Goal: Transaction & Acquisition: Purchase product/service

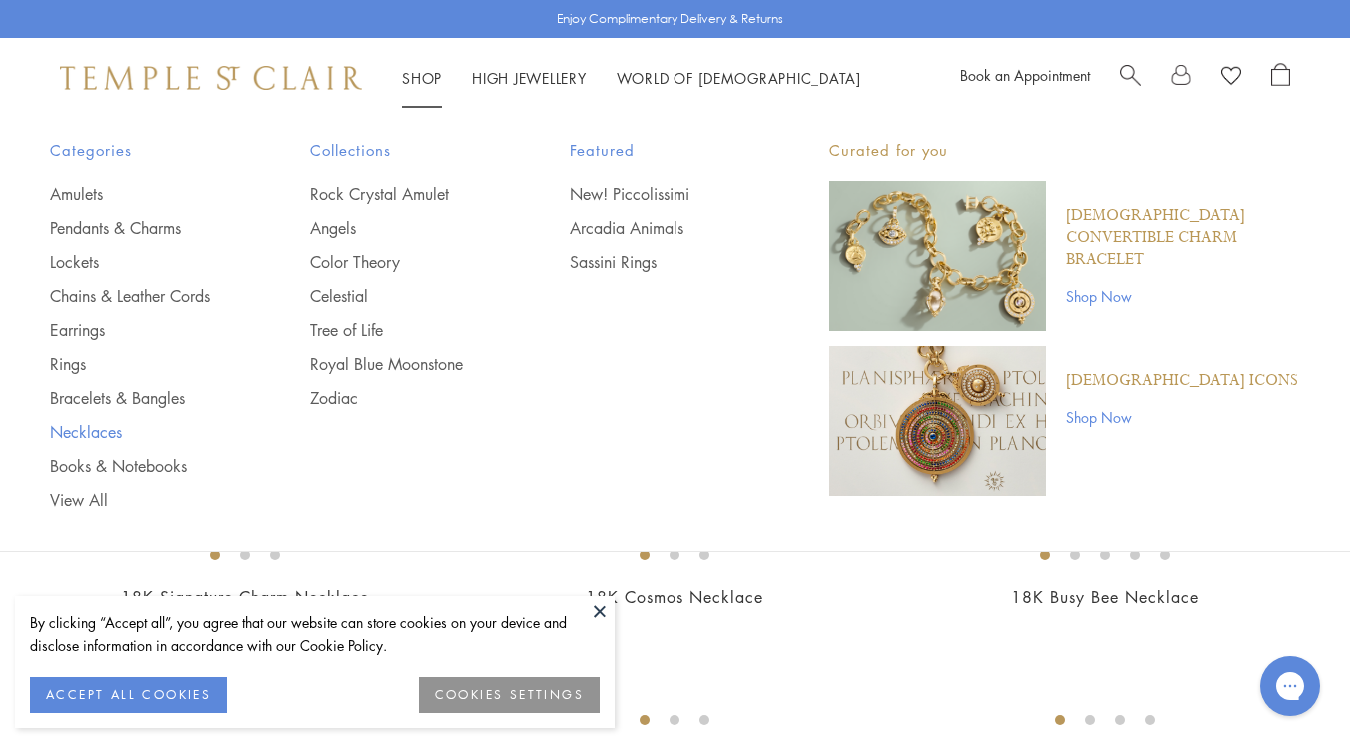
click at [88, 426] on link "Necklaces" at bounding box center [140, 432] width 180 height 22
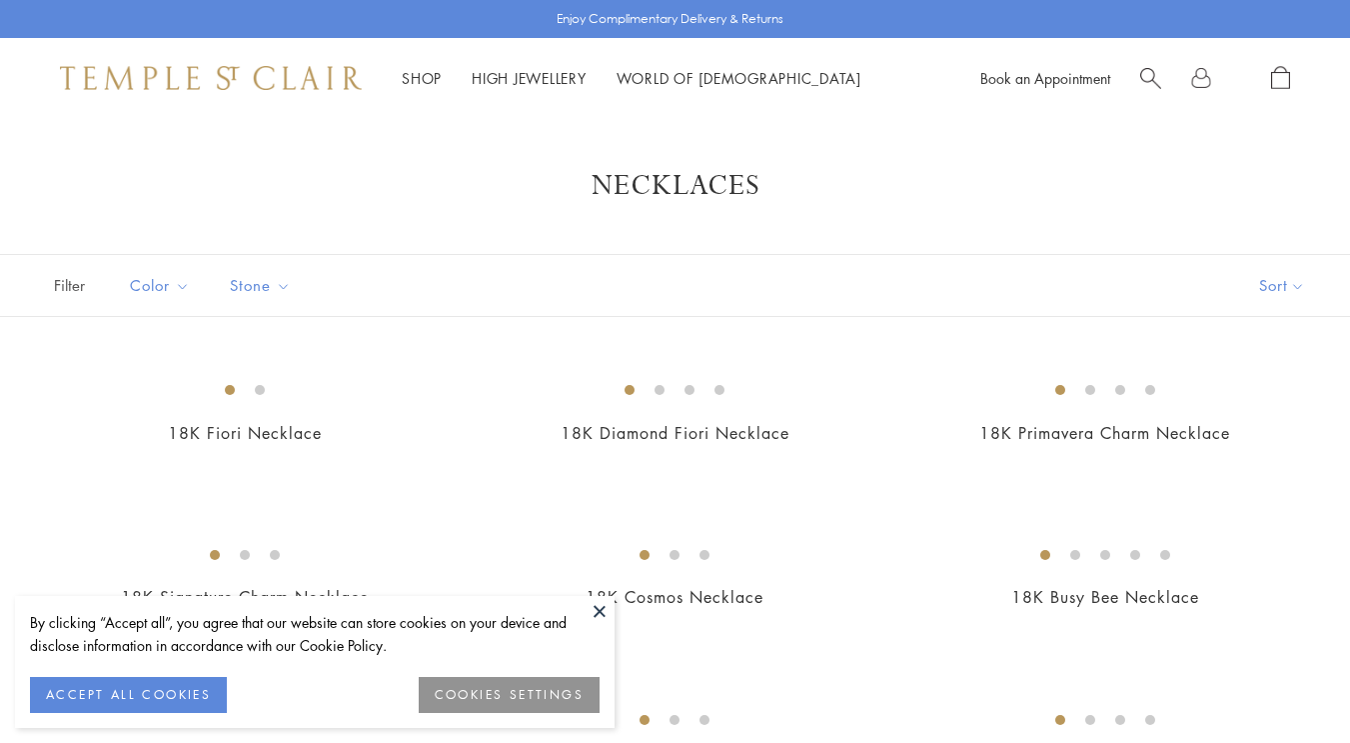
click at [598, 609] on button at bounding box center [600, 611] width 30 height 30
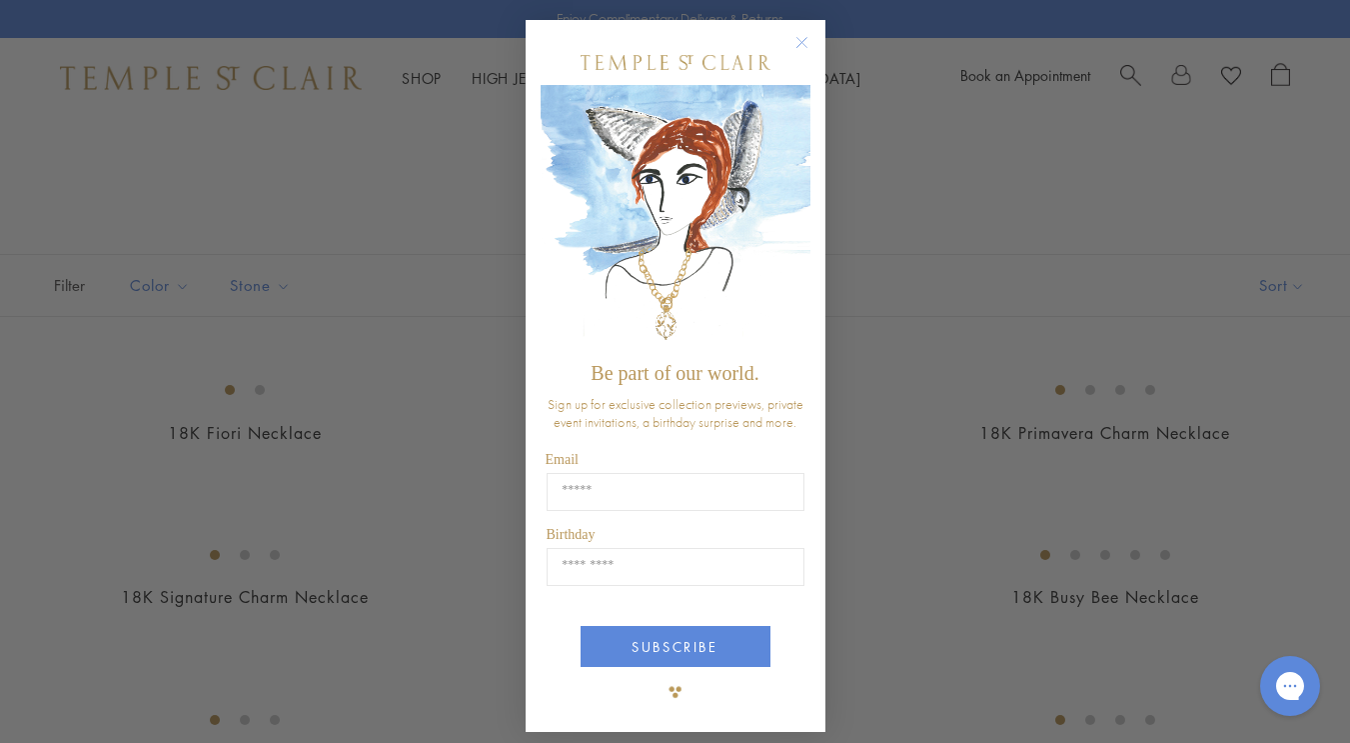
click at [798, 42] on circle "Close dialog" at bounding box center [802, 43] width 24 height 24
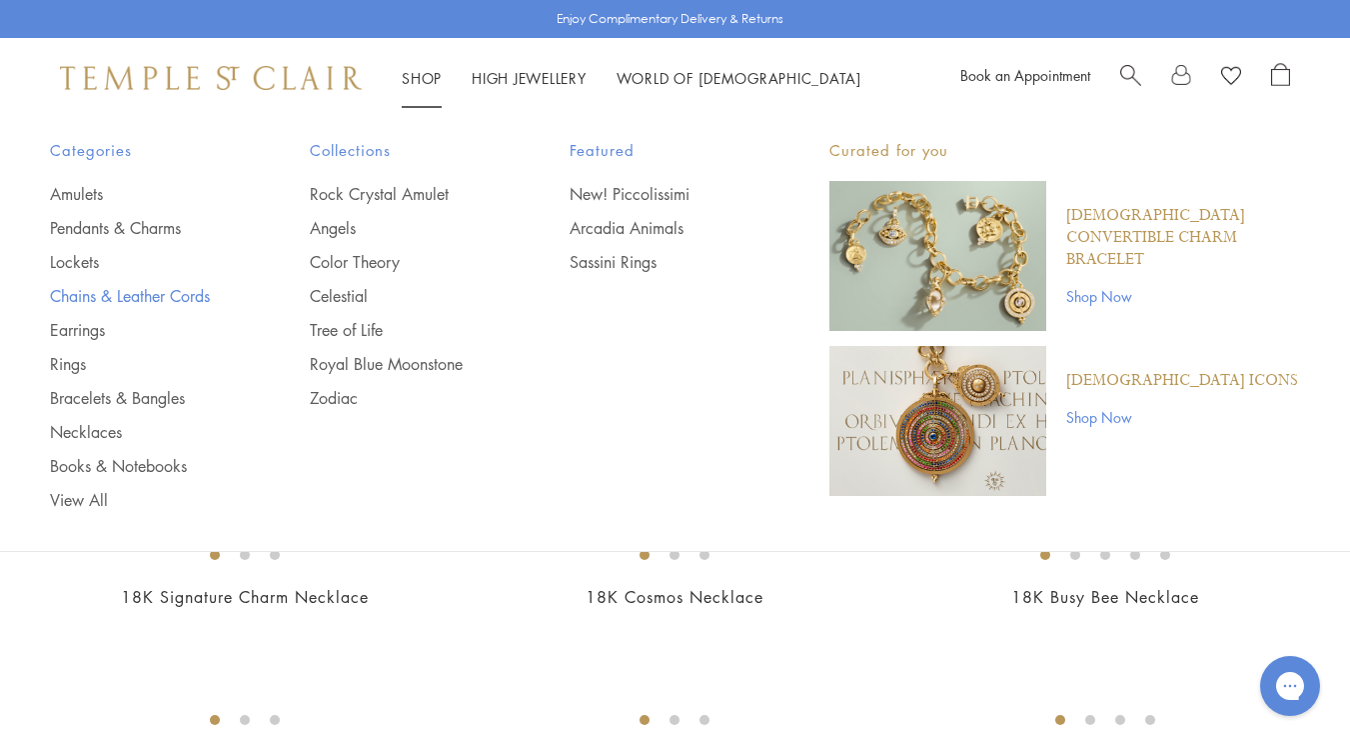
click at [144, 297] on link "Chains & Leather Cords" at bounding box center [140, 296] width 180 height 22
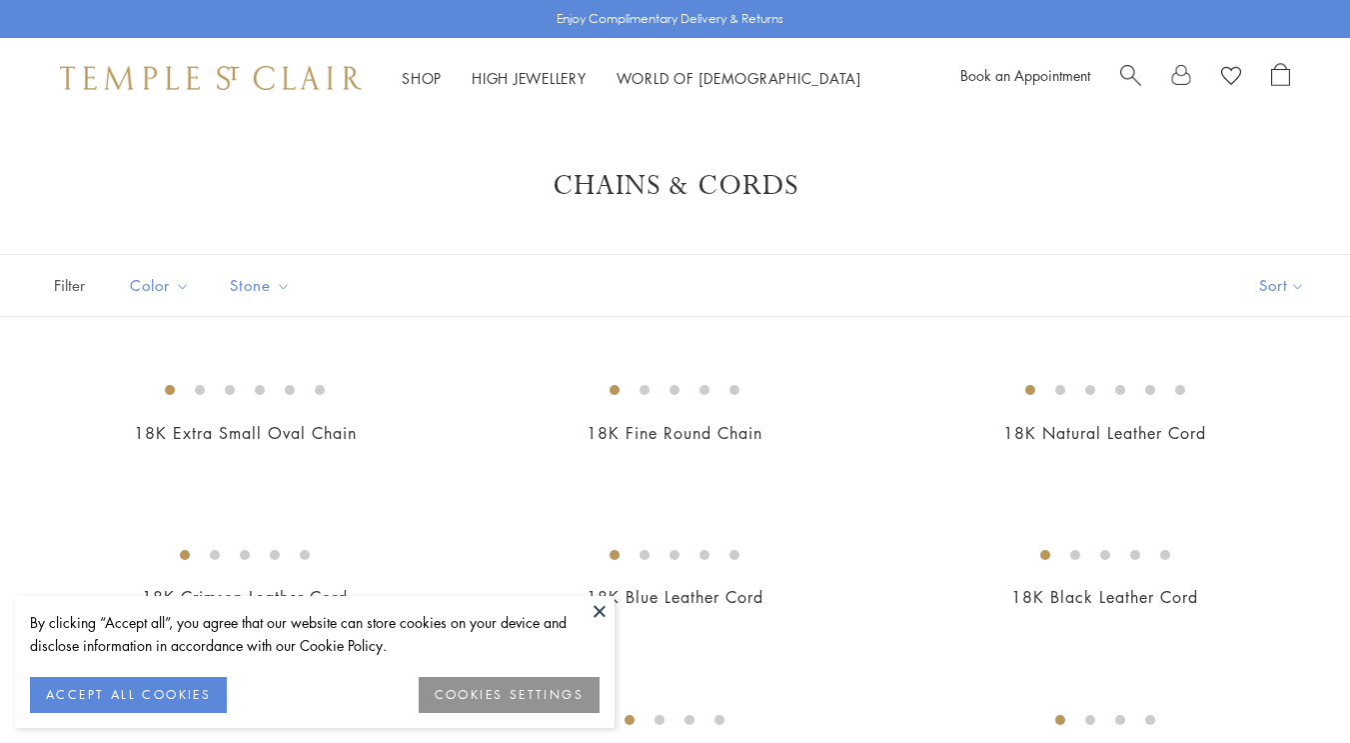
click at [598, 609] on button at bounding box center [600, 611] width 30 height 30
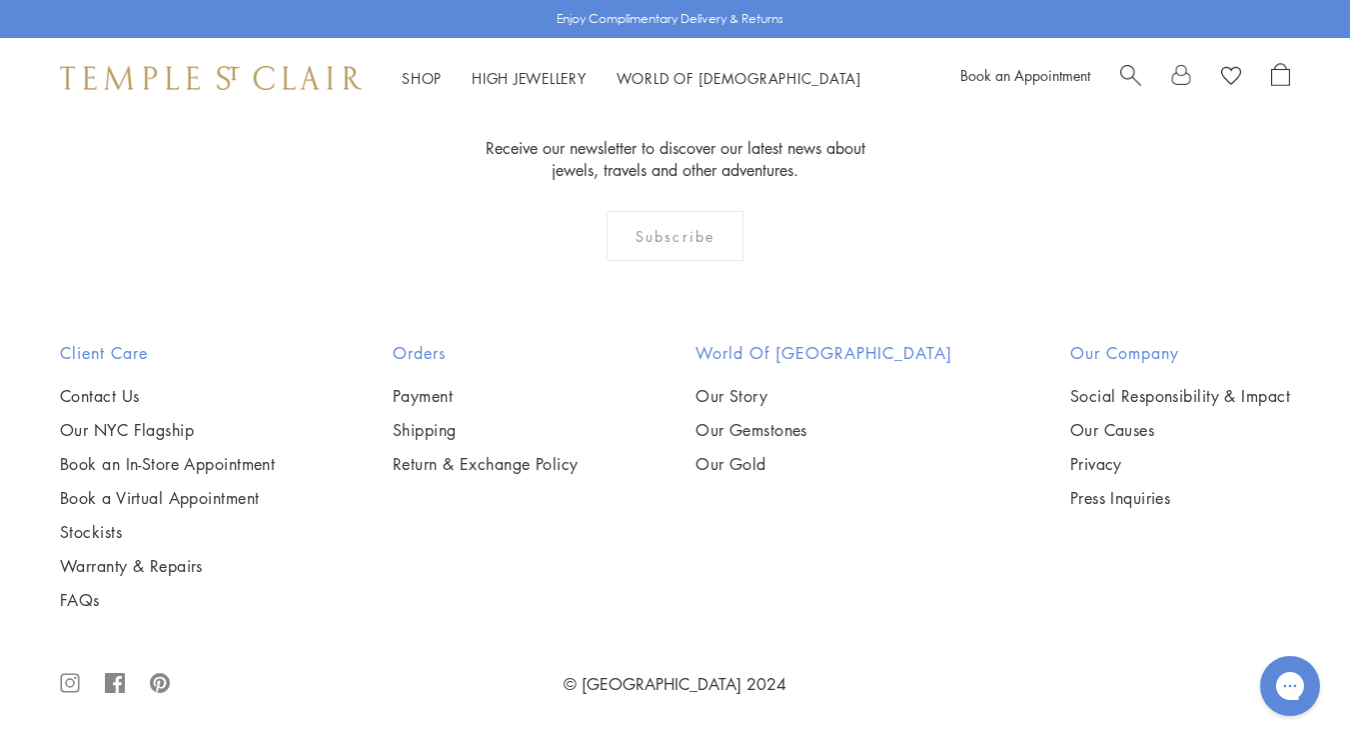
scroll to position [3359, 0]
click at [0, 0] on img at bounding box center [0, 0] width 0 height 0
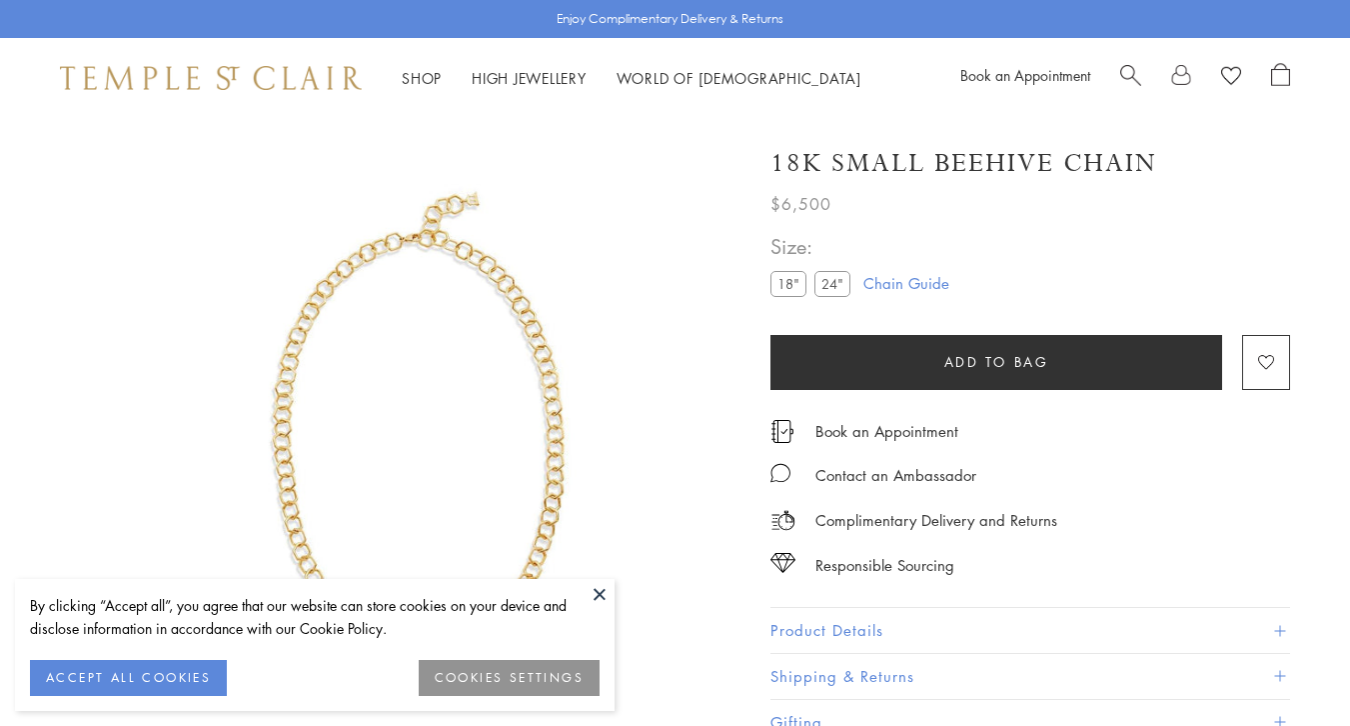
click at [837, 288] on label "24"" at bounding box center [833, 283] width 36 height 25
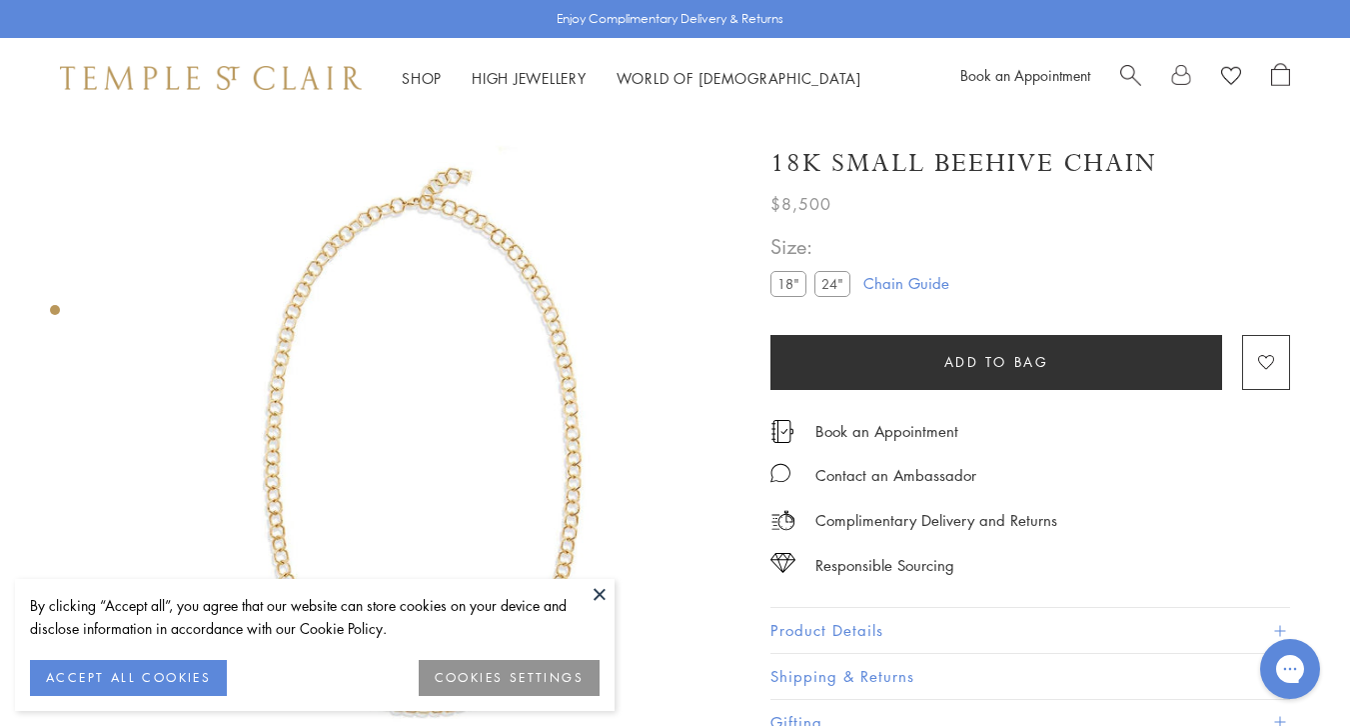
click at [598, 597] on button at bounding box center [600, 594] width 30 height 30
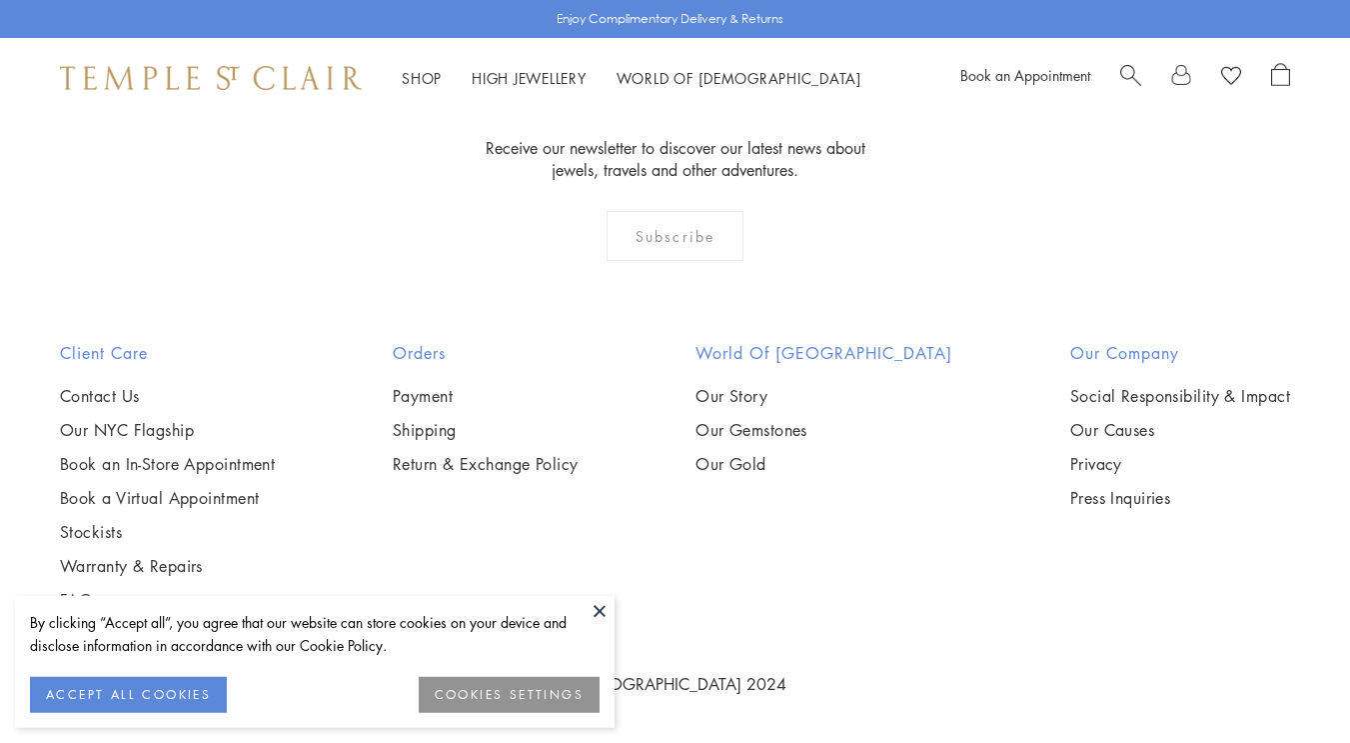
scroll to position [2897, 0]
click at [596, 602] on button at bounding box center [600, 611] width 30 height 30
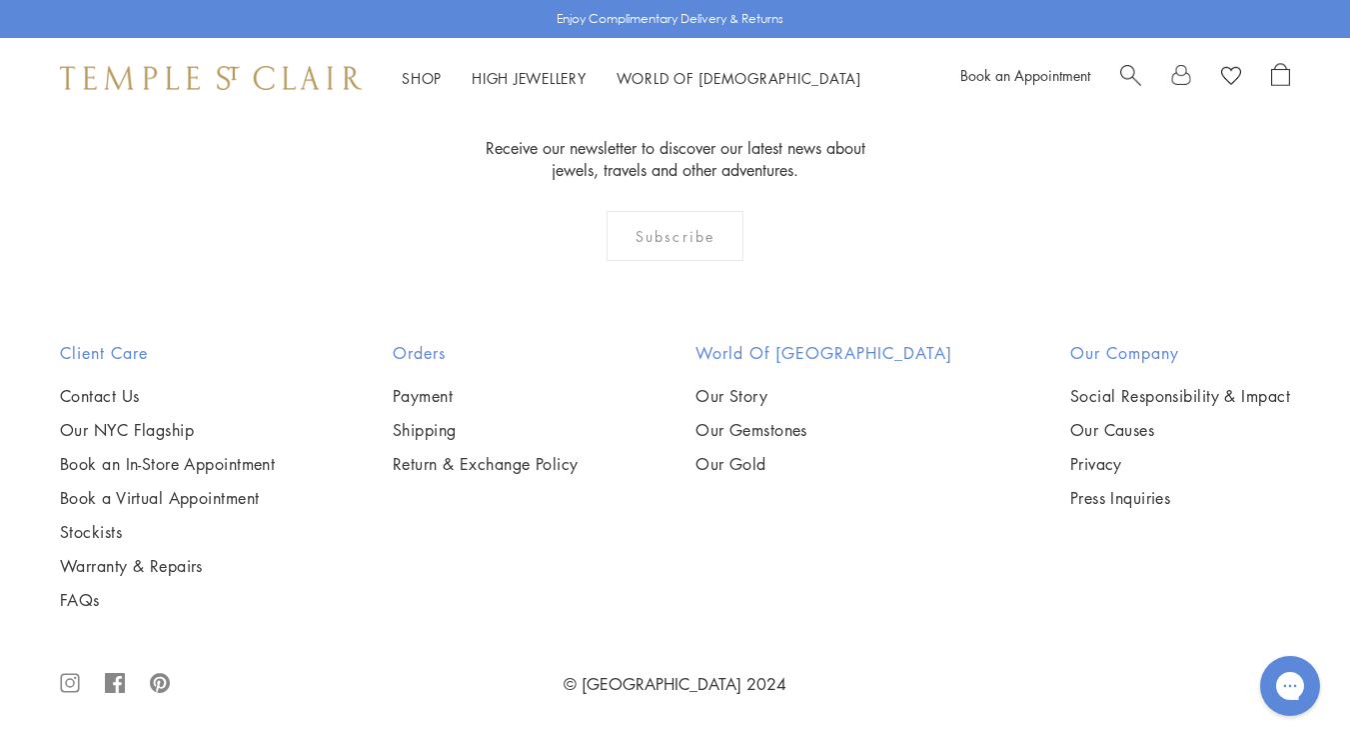
scroll to position [2181, 0]
click at [0, 0] on img at bounding box center [0, 0] width 0 height 0
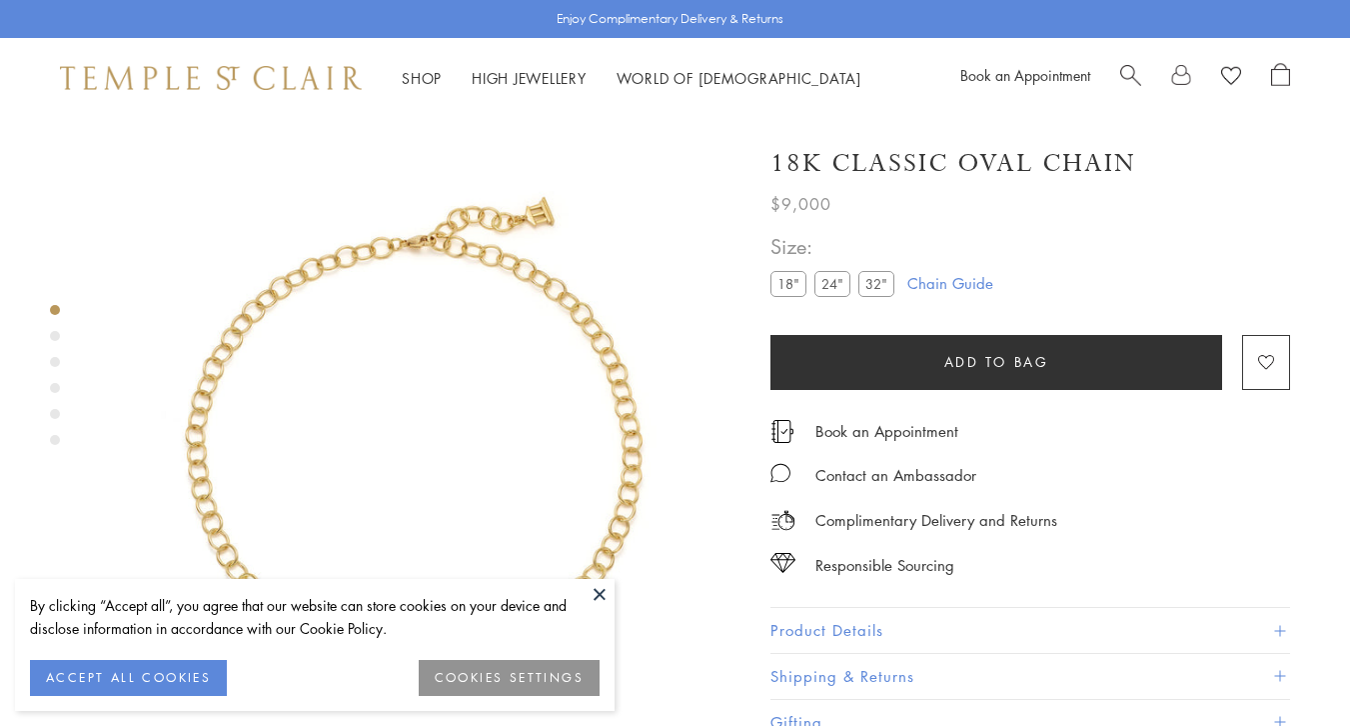
click at [599, 601] on button at bounding box center [600, 594] width 30 height 30
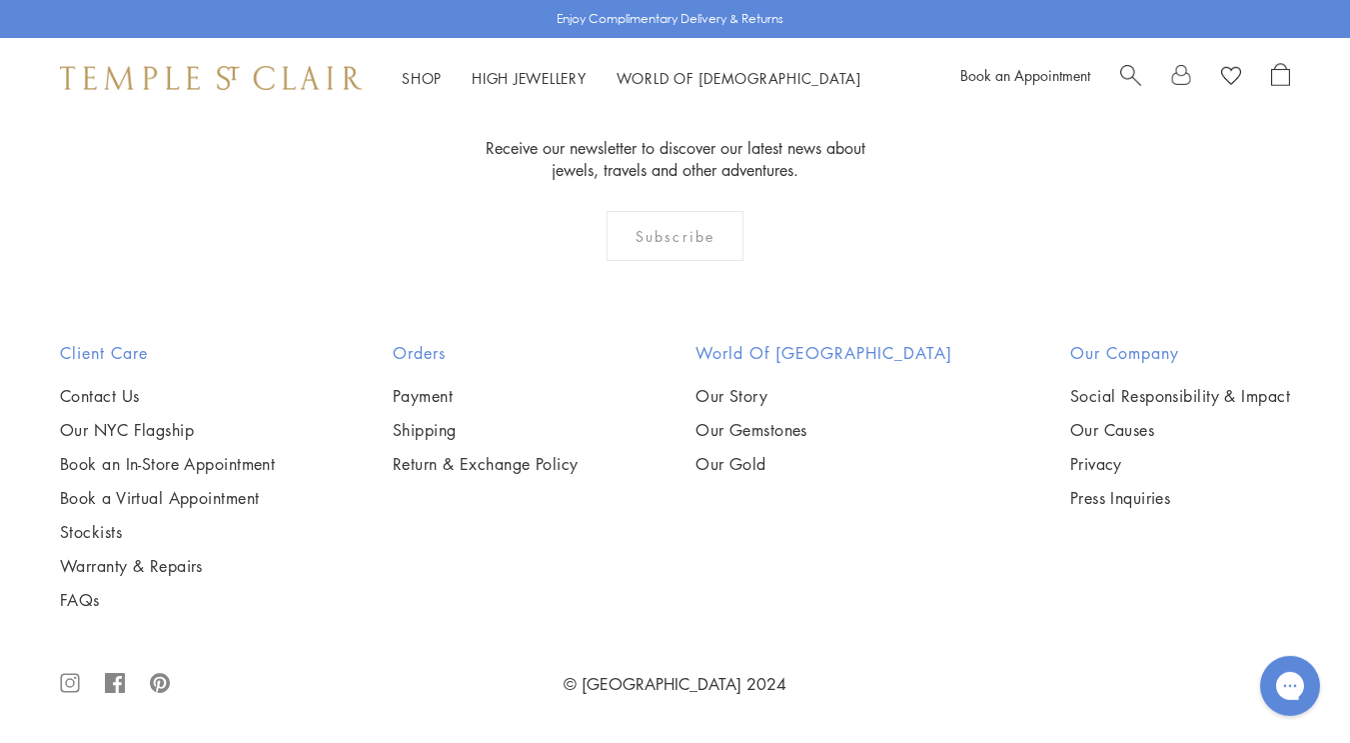
scroll to position [2208, 0]
click at [0, 0] on img at bounding box center [0, 0] width 0 height 0
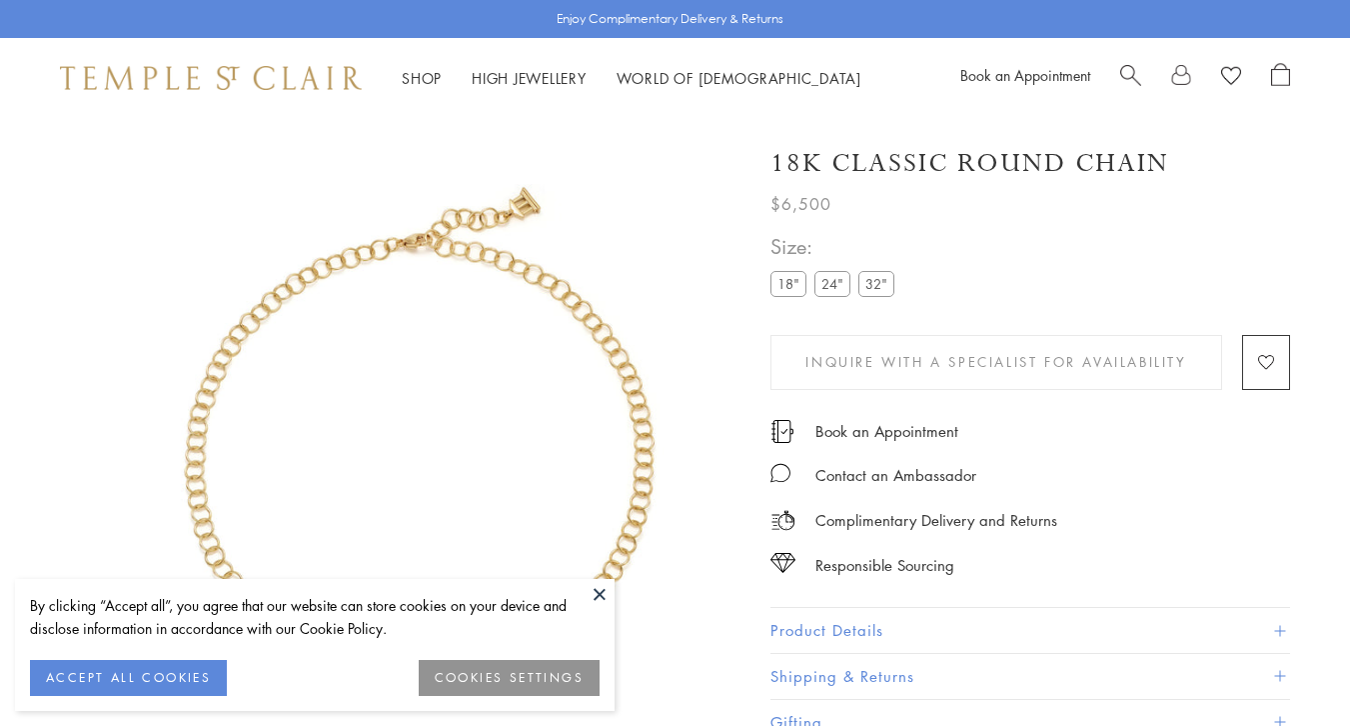
click at [596, 593] on button at bounding box center [600, 594] width 30 height 30
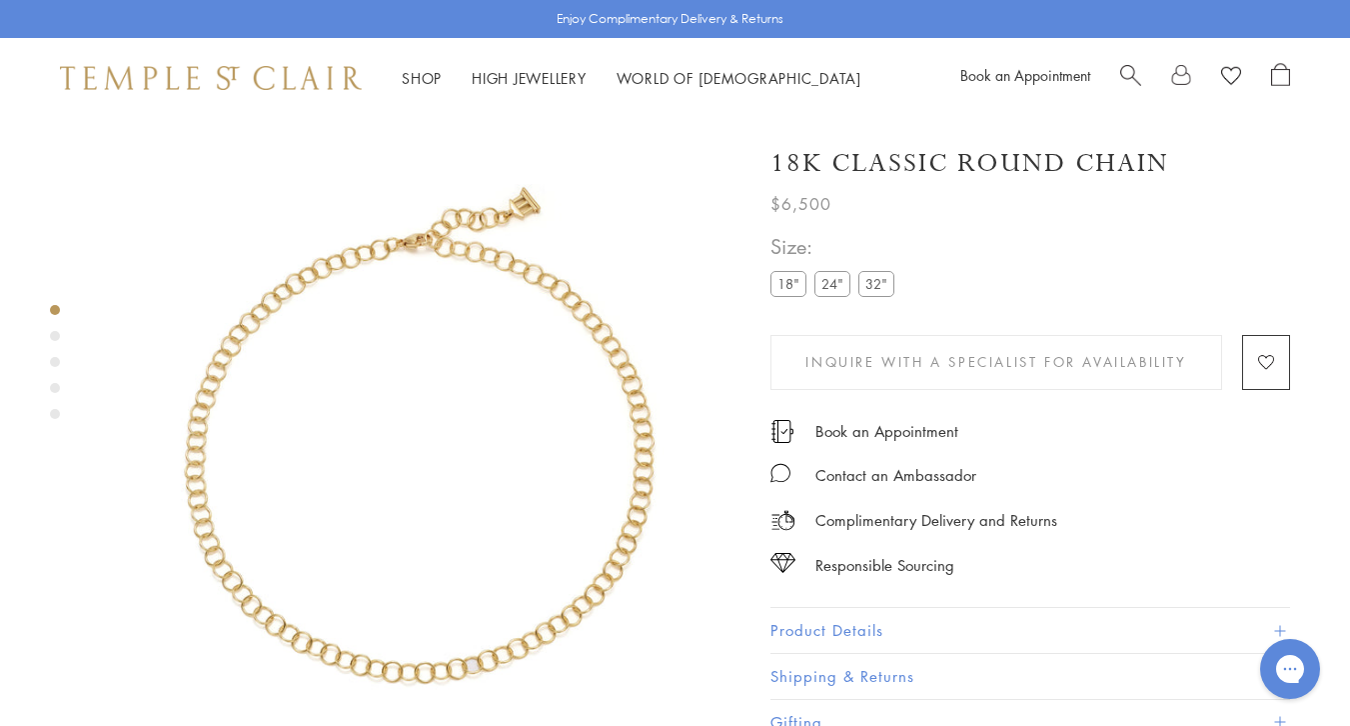
scroll to position [99, 0]
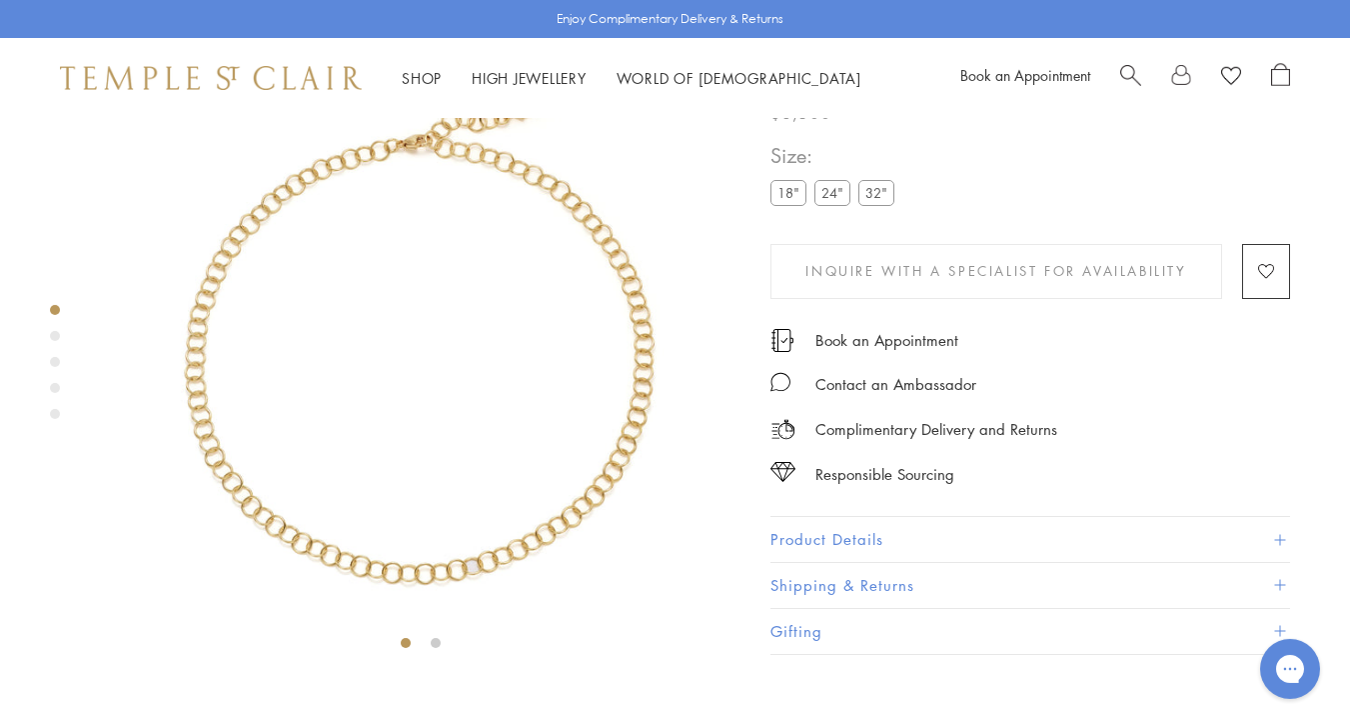
click at [826, 206] on label "24"" at bounding box center [833, 193] width 36 height 25
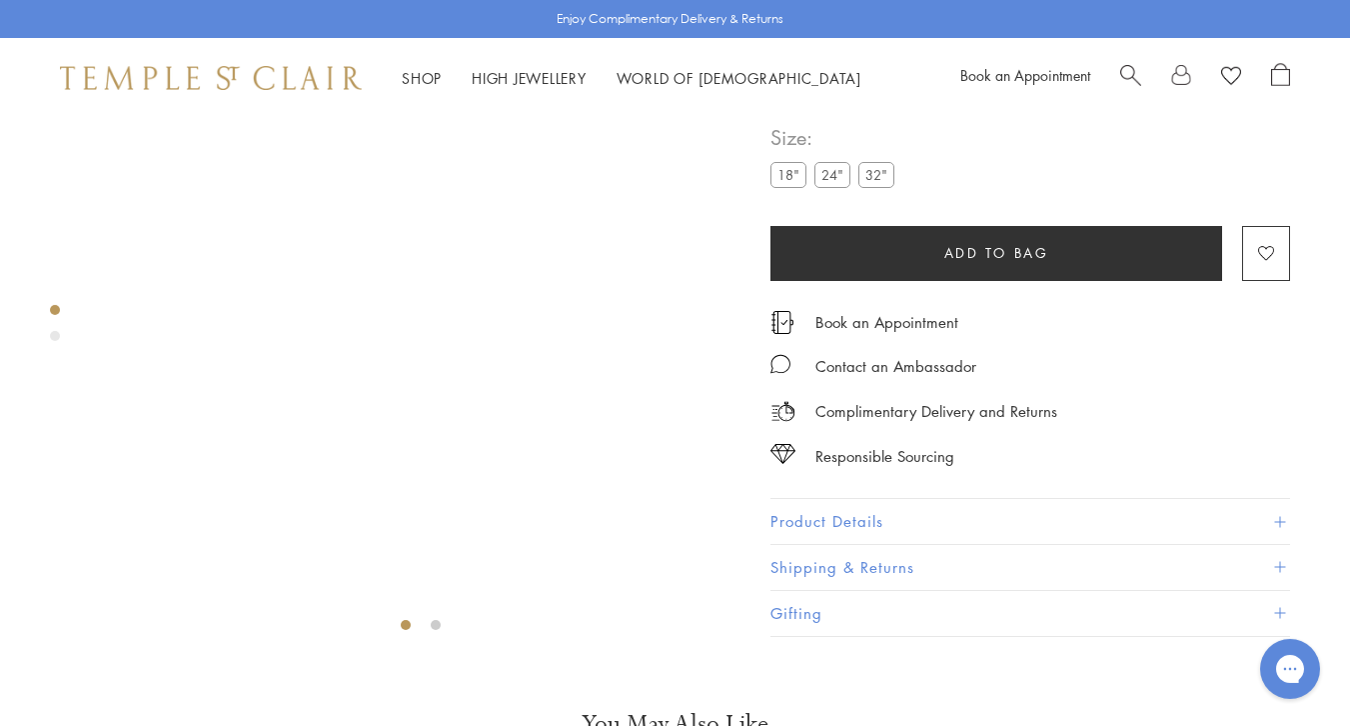
scroll to position [118, 0]
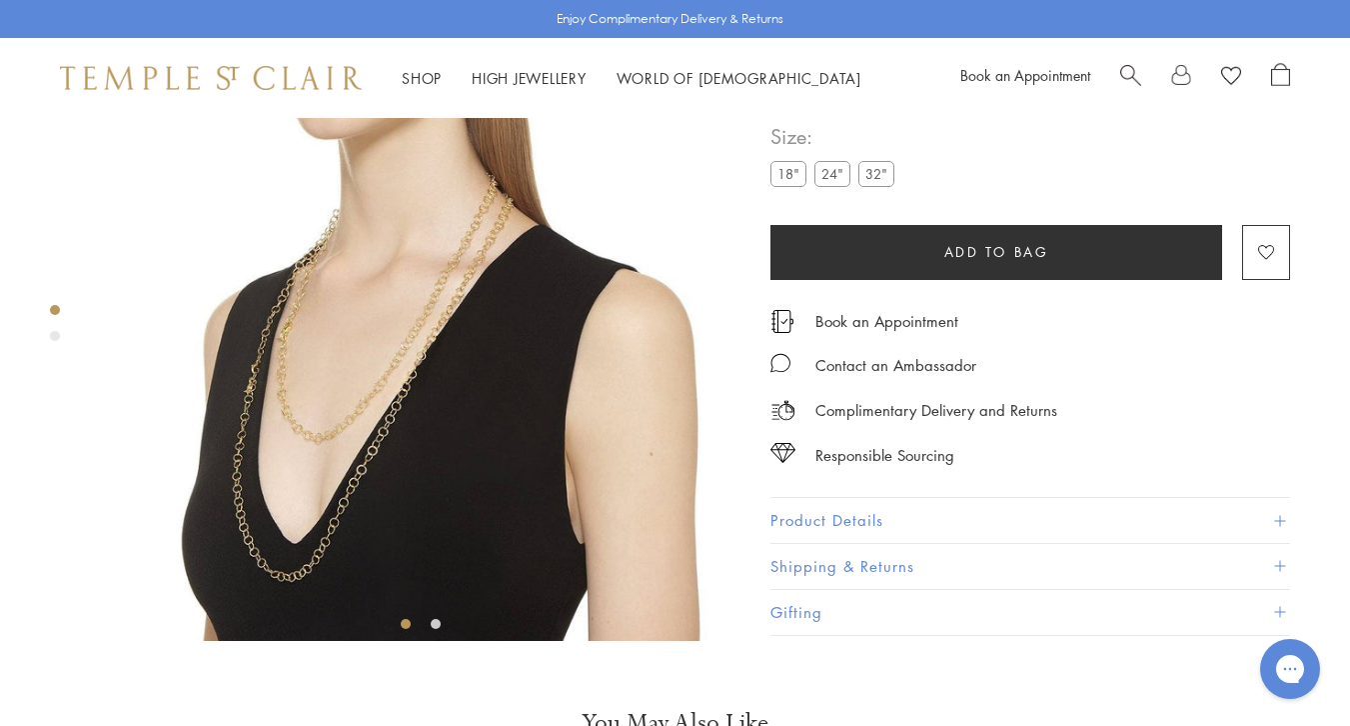
click at [876, 187] on label "32"" at bounding box center [877, 174] width 36 height 25
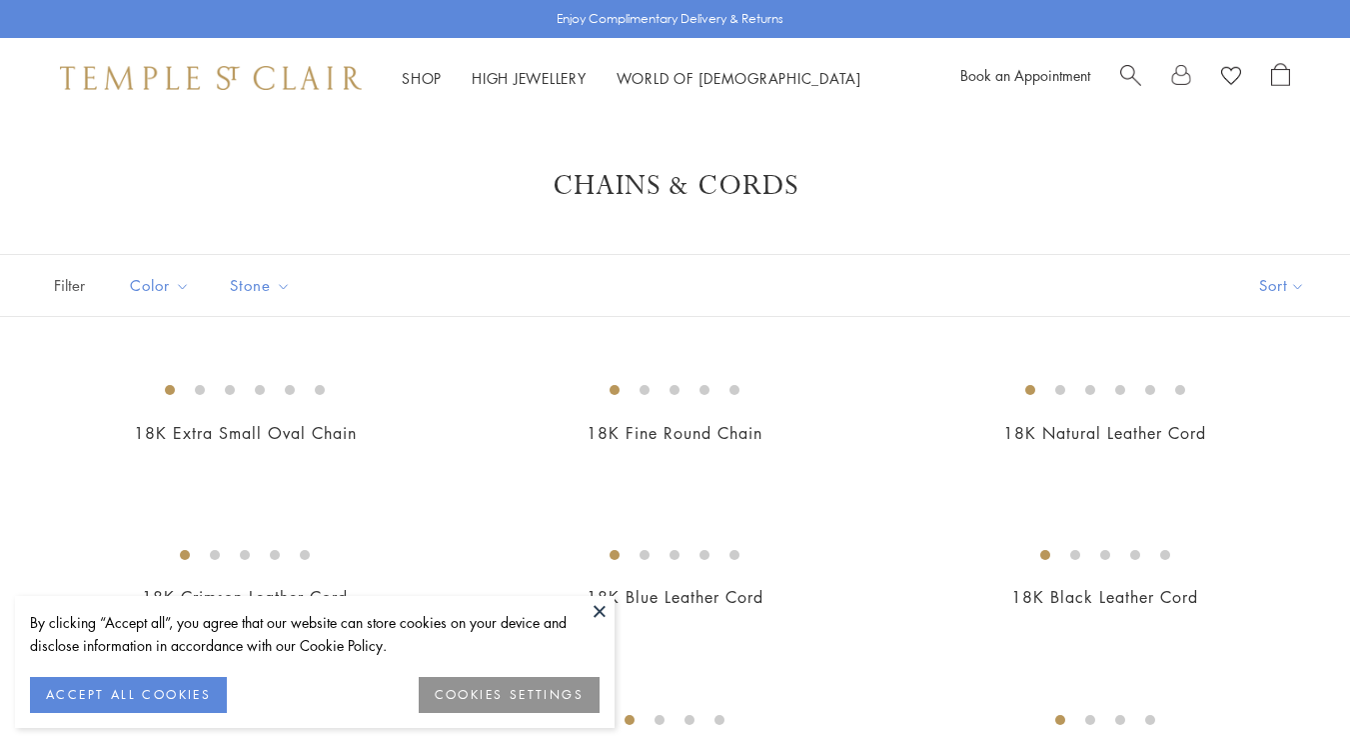
scroll to position [2285, 0]
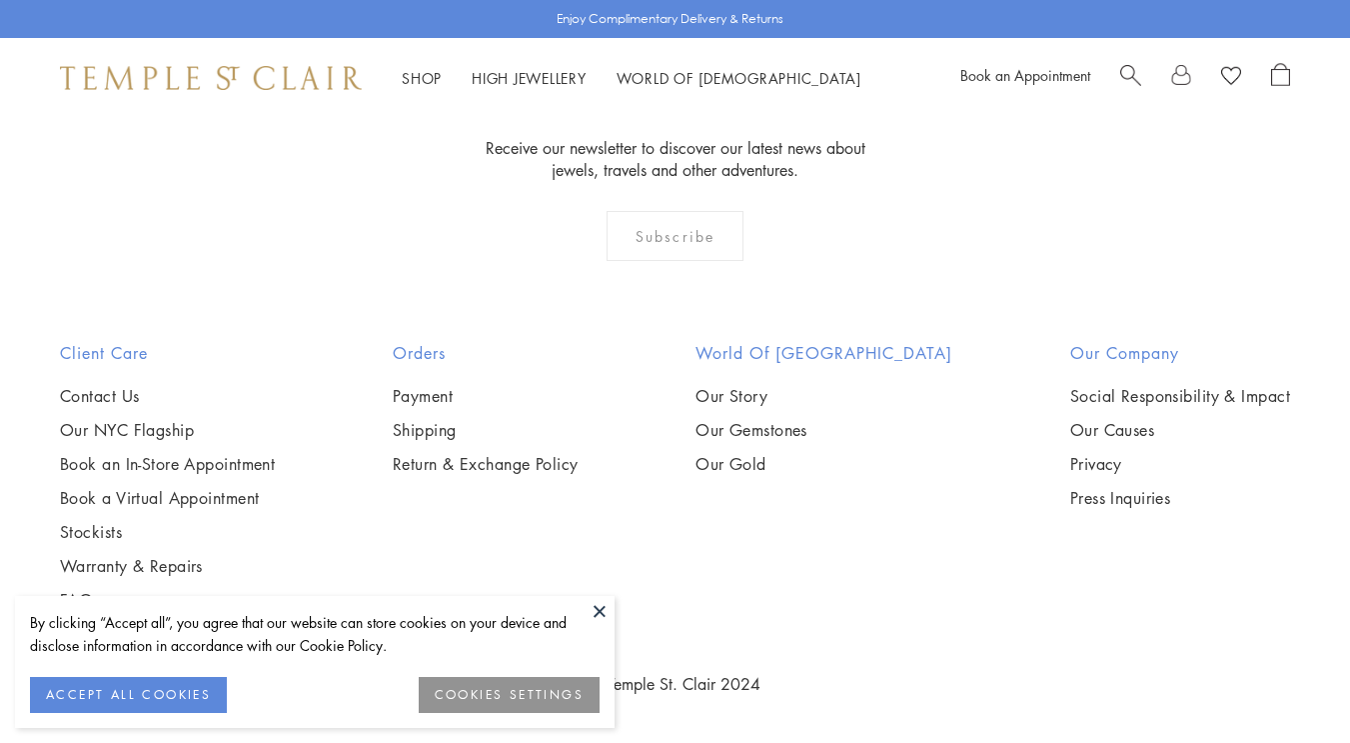
click at [0, 0] on img at bounding box center [0, 0] width 0 height 0
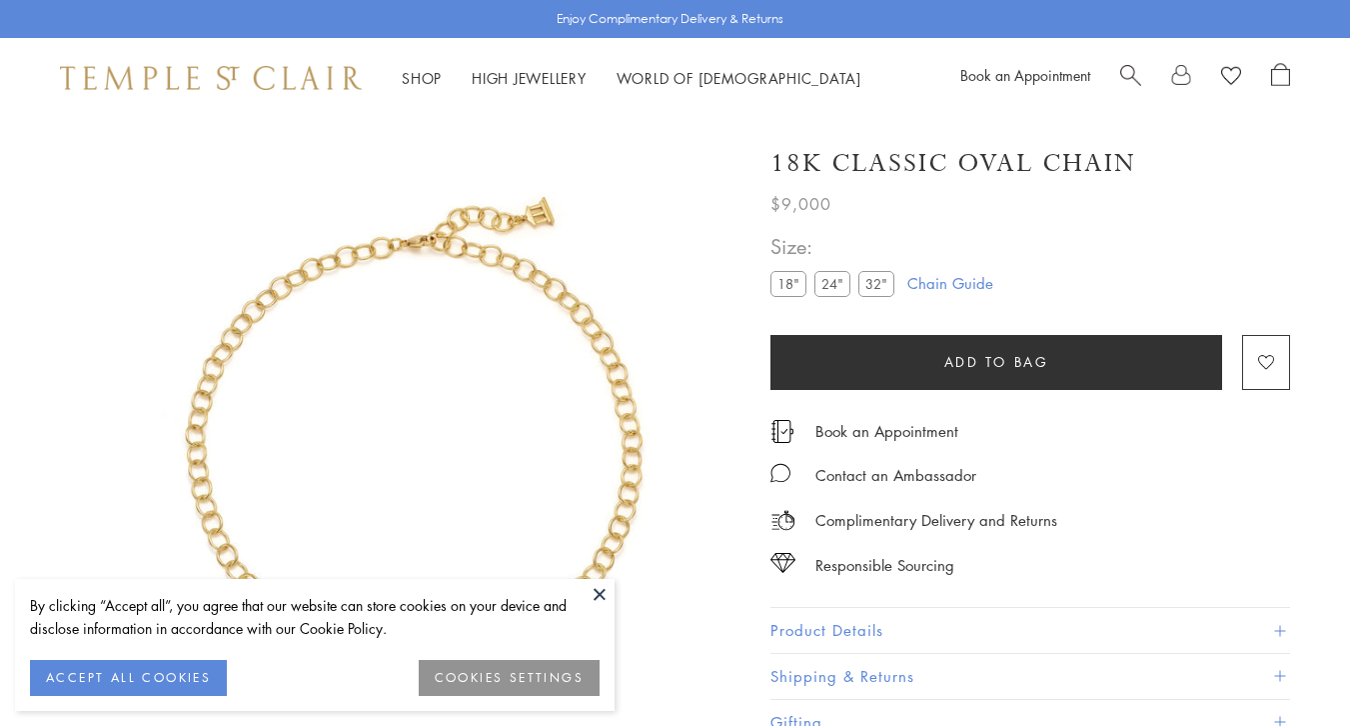
click at [889, 287] on label "32"" at bounding box center [877, 283] width 36 height 25
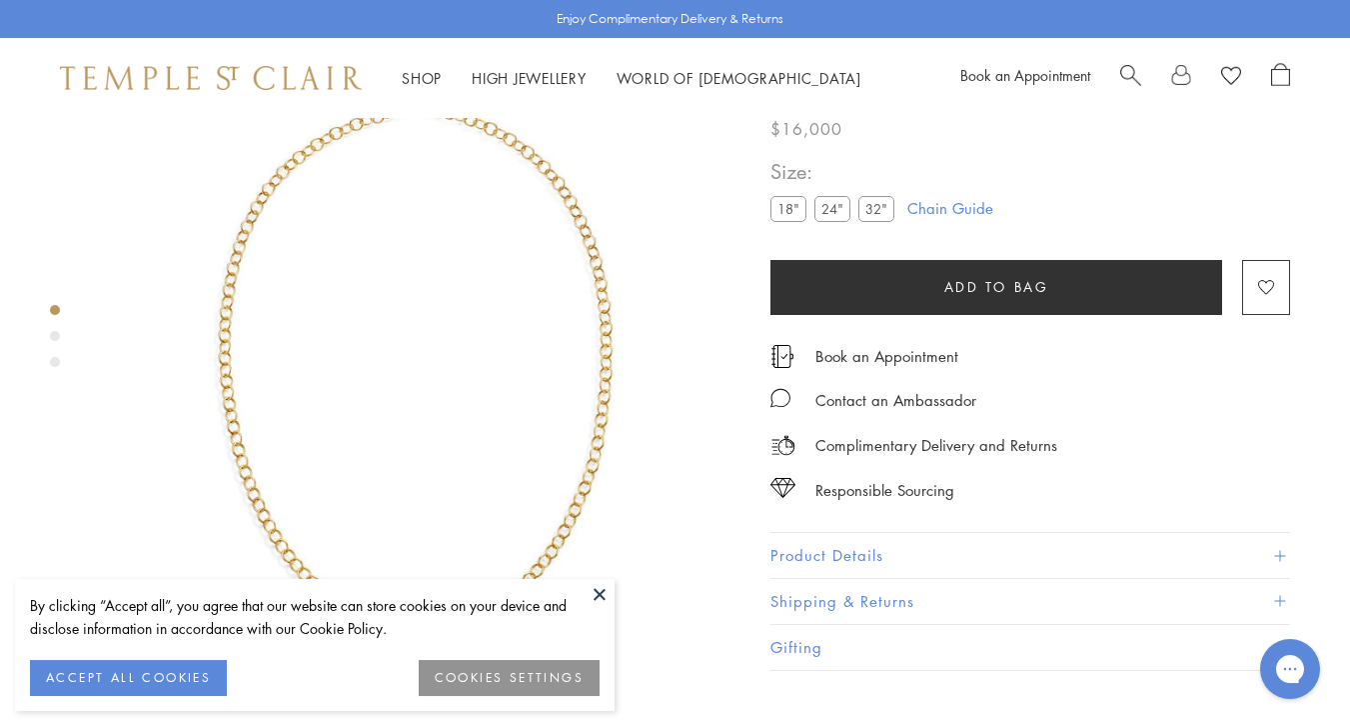
scroll to position [118, 0]
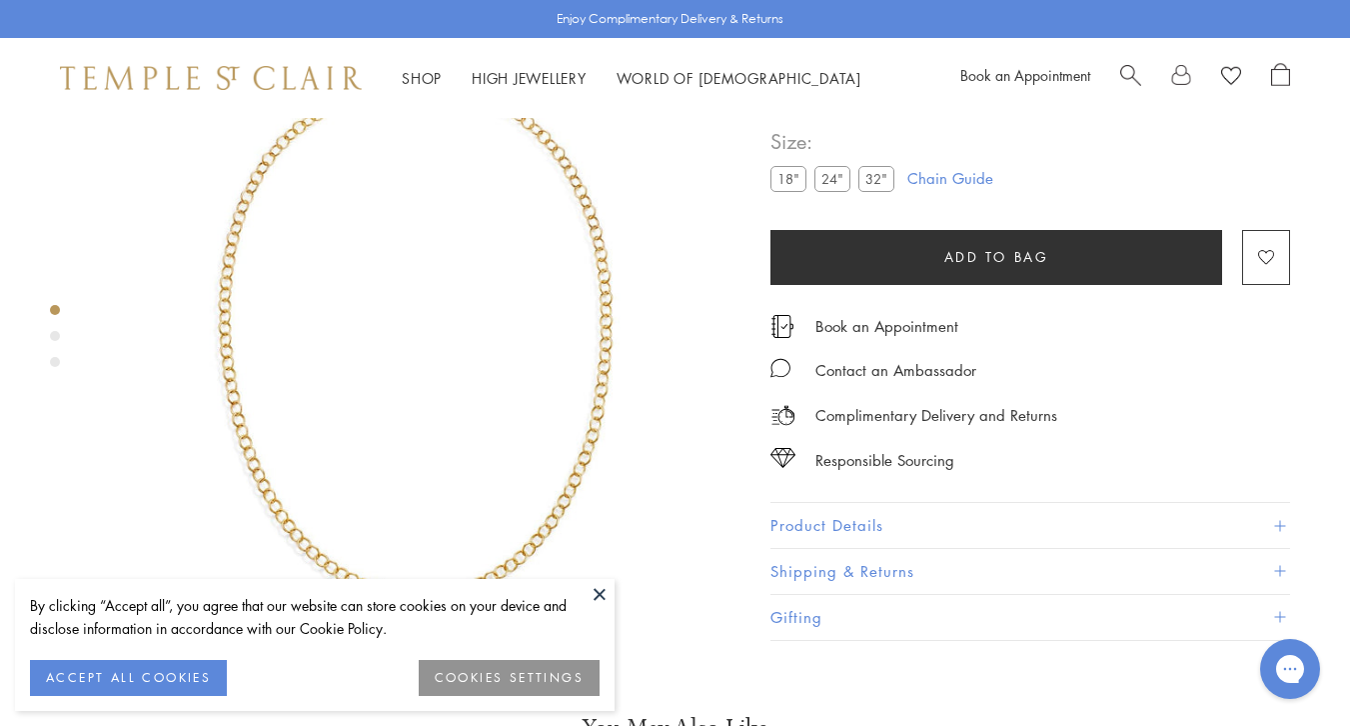
click at [600, 598] on button at bounding box center [600, 594] width 30 height 30
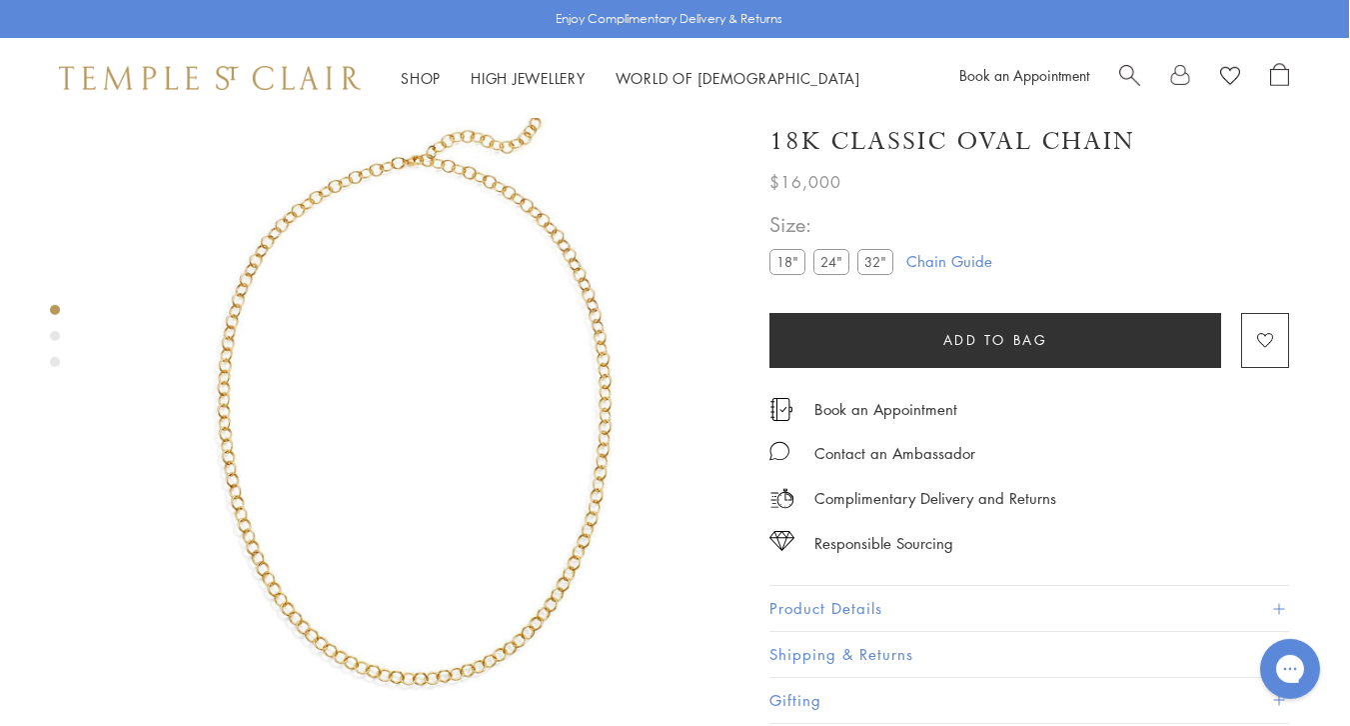
scroll to position [33, 1]
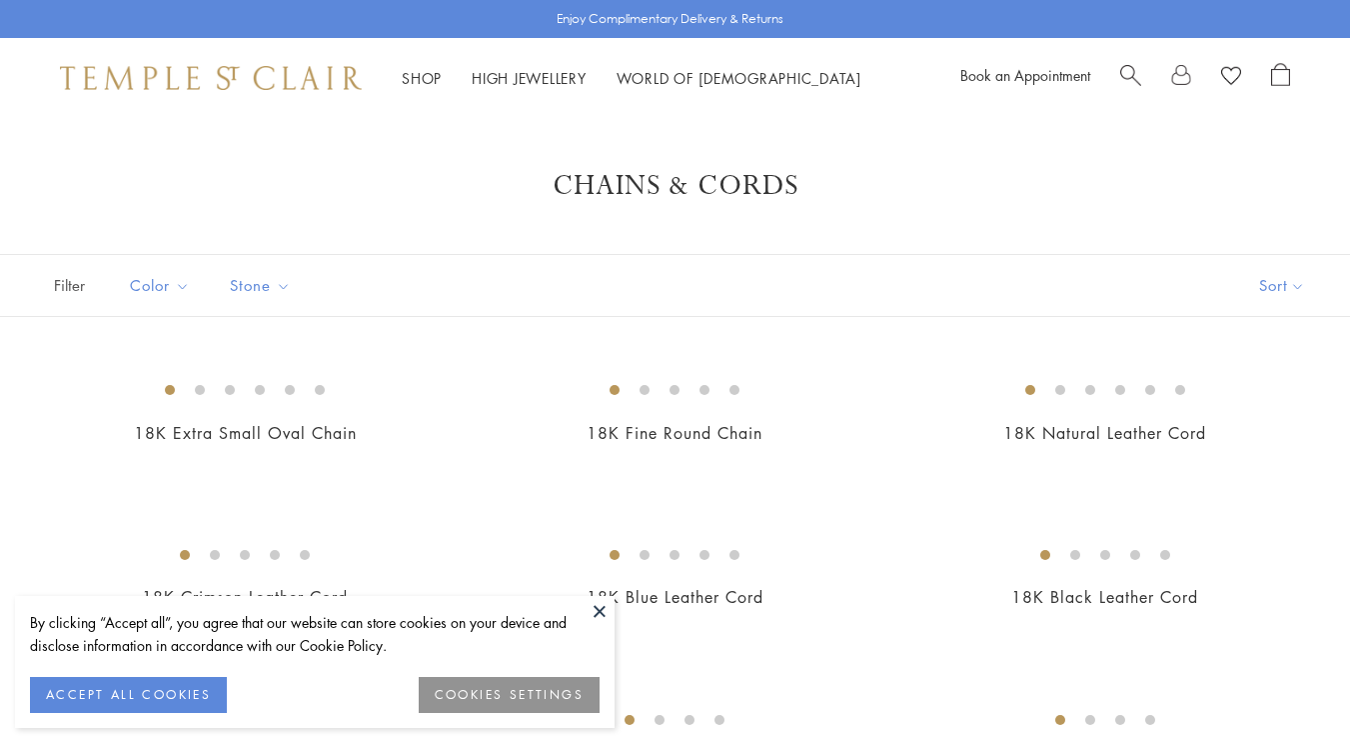
click at [600, 615] on button at bounding box center [600, 611] width 30 height 30
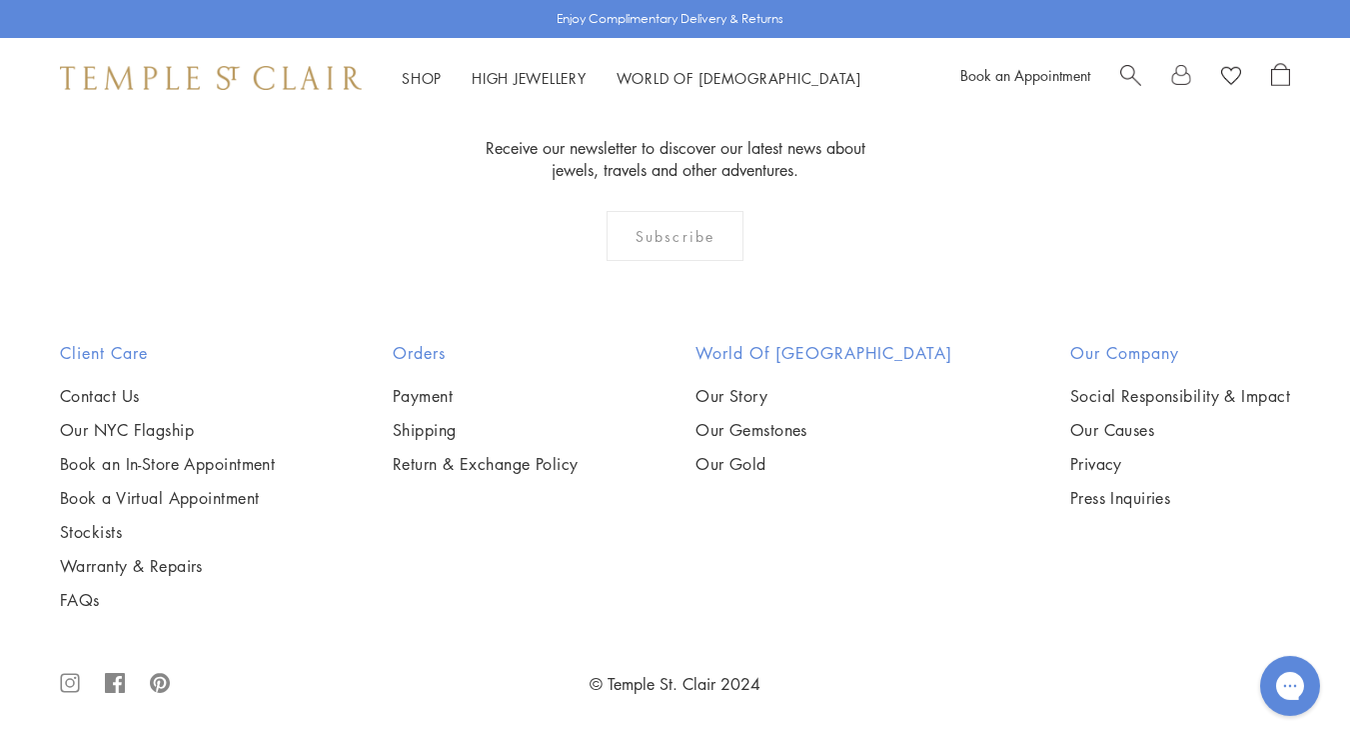
scroll to position [1824, 0]
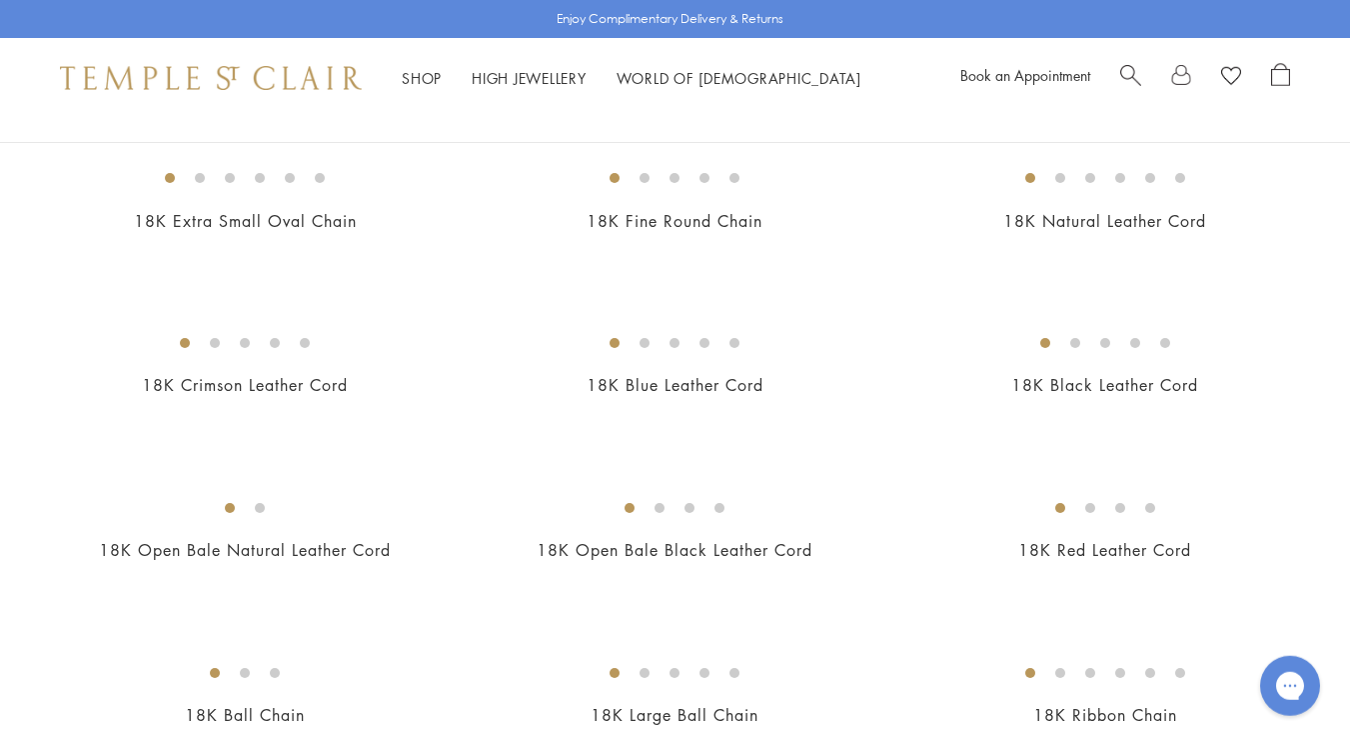
scroll to position [0, 0]
